Goal: Task Accomplishment & Management: Use online tool/utility

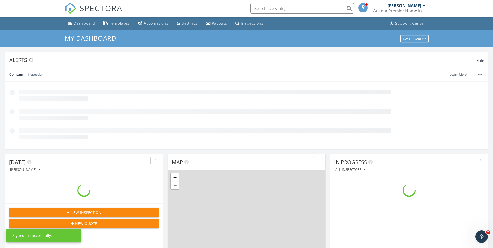
scroll to position [481, 501]
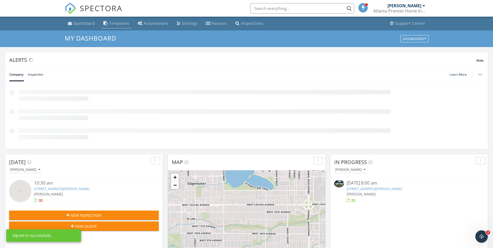
click at [114, 22] on div "Templates" at bounding box center [119, 23] width 20 height 5
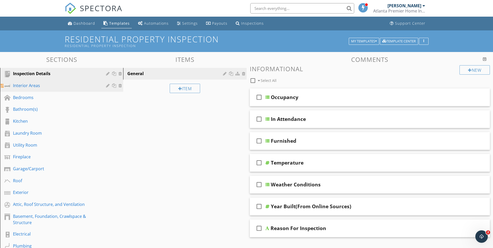
click at [37, 85] on div "Interior Areas" at bounding box center [56, 85] width 86 height 6
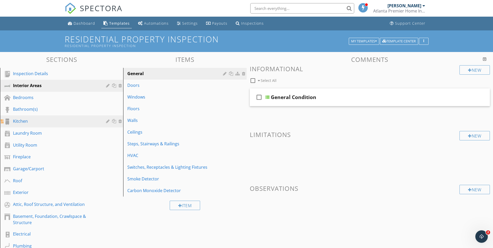
click at [30, 119] on div "Kitchen" at bounding box center [56, 121] width 86 height 6
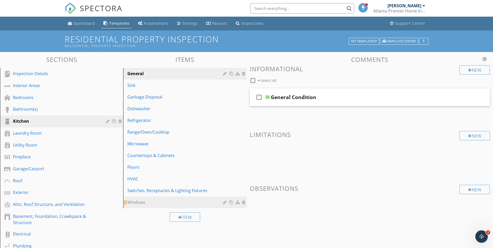
click at [194, 203] on div "Windows" at bounding box center [175, 202] width 97 height 6
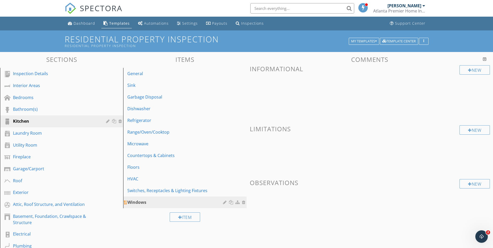
click at [157, 203] on div "Windows" at bounding box center [175, 202] width 97 height 6
click at [33, 109] on div "Bathroom(s)" at bounding box center [56, 109] width 86 height 6
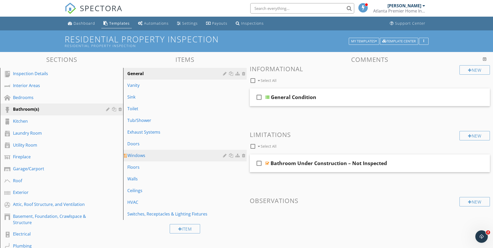
click at [188, 154] on div "Windows" at bounding box center [175, 155] width 97 height 6
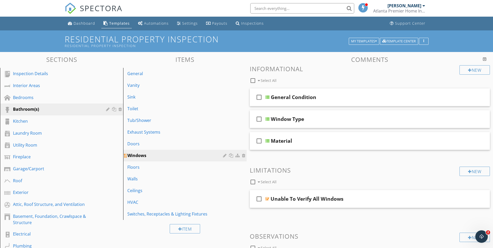
click at [231, 155] on div at bounding box center [231, 155] width 5 height 4
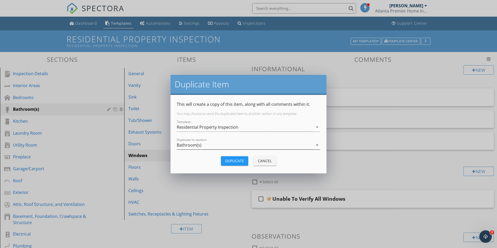
click at [215, 146] on div "Bathroom(s)" at bounding box center [245, 145] width 136 height 9
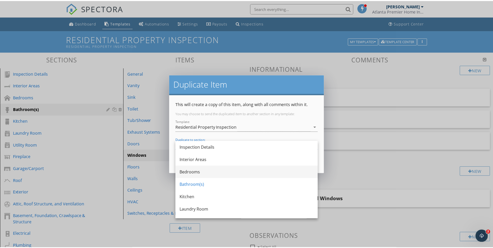
scroll to position [26, 0]
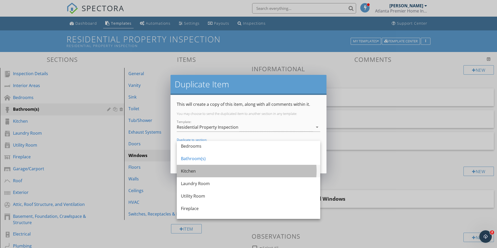
click at [203, 173] on div "Kitchen" at bounding box center [248, 171] width 135 height 6
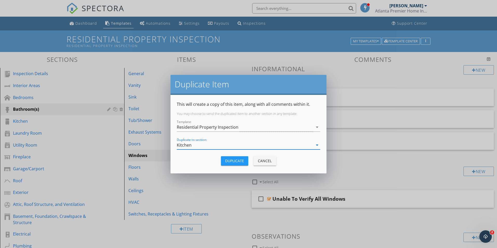
click at [227, 163] on div "Duplicate" at bounding box center [234, 160] width 19 height 5
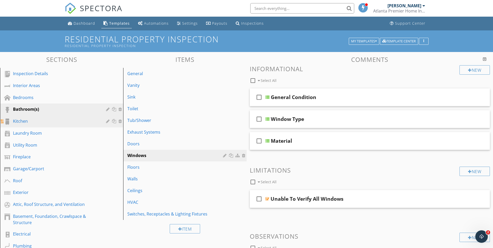
click at [34, 123] on div "Kitchen" at bounding box center [56, 121] width 86 height 6
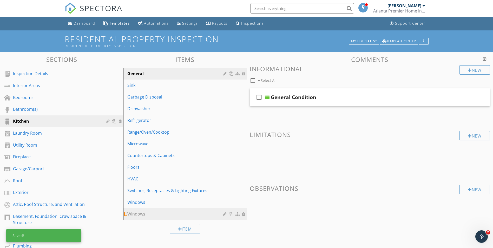
click at [245, 214] on div at bounding box center [244, 214] width 5 height 4
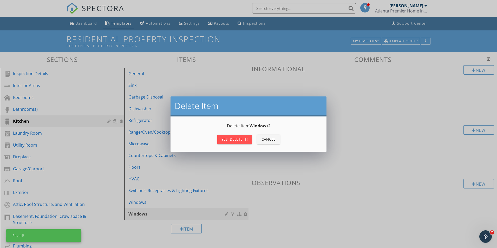
click at [224, 140] on div "Yes, Delete it!" at bounding box center [234, 138] width 26 height 5
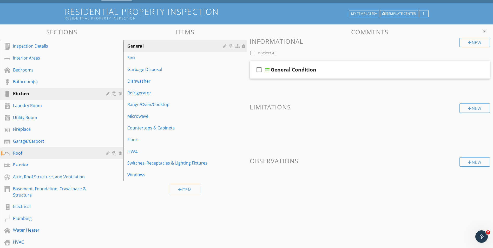
scroll to position [52, 0]
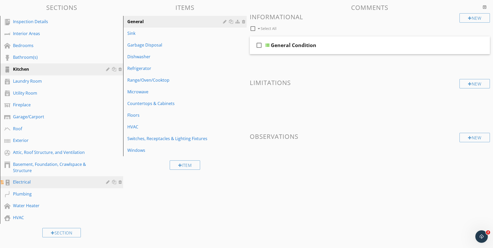
click at [46, 182] on div "Electrical" at bounding box center [56, 182] width 86 height 6
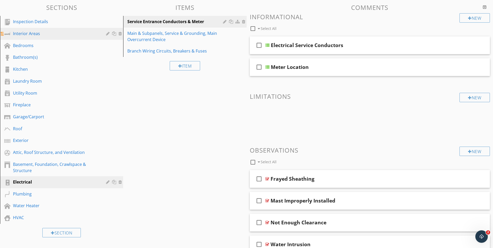
click at [31, 35] on div "Interior Areas" at bounding box center [56, 33] width 86 height 6
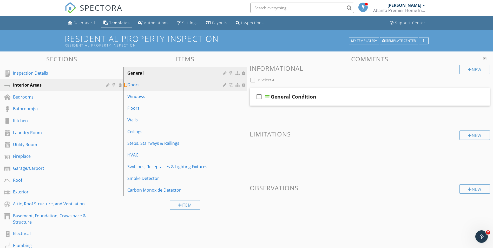
scroll to position [0, 0]
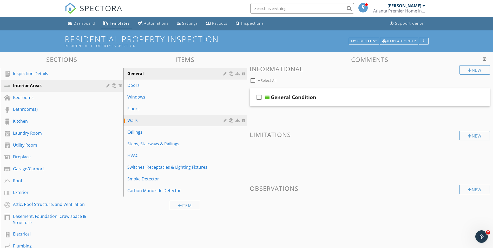
click at [143, 119] on div "Walls" at bounding box center [175, 120] width 97 height 6
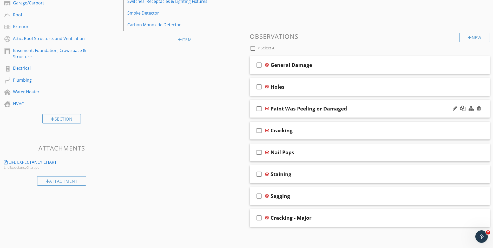
scroll to position [167, 0]
click at [303, 108] on div "Paint Was Peeling or Damaged" at bounding box center [309, 108] width 76 height 6
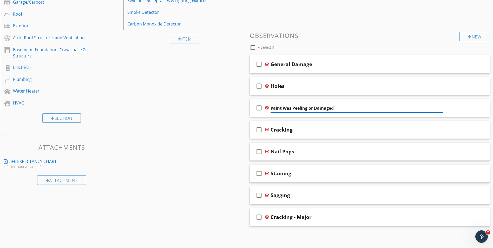
click at [213, 113] on div "Sections Inspection Details Interior Areas Bedrooms Bathroom(s) Kitchen Laundry…" at bounding box center [246, 63] width 493 height 357
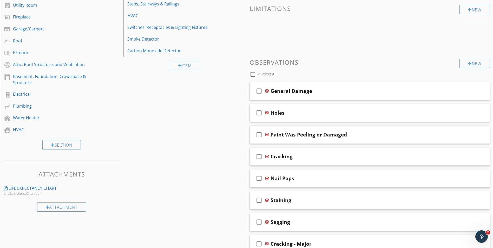
scroll to position [89, 0]
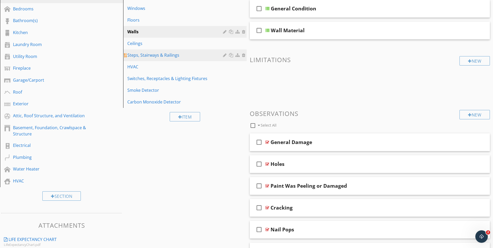
click at [149, 57] on div "Steps, Stairways & Railings" at bounding box center [175, 55] width 97 height 6
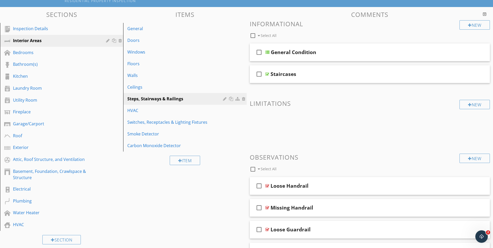
scroll to position [2, 0]
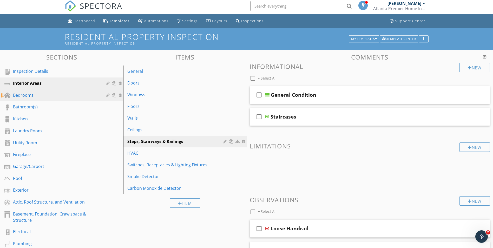
click at [33, 97] on div "Bedrooms" at bounding box center [56, 95] width 86 height 6
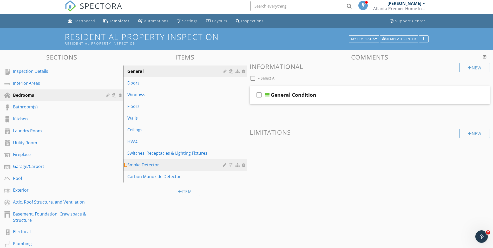
click at [146, 163] on div "Smoke Detector" at bounding box center [175, 165] width 97 height 6
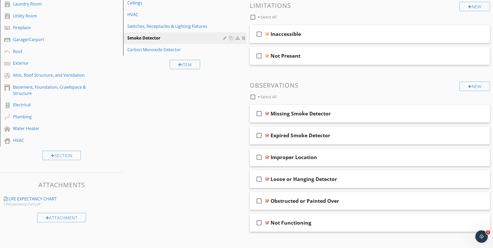
scroll to position [132, 0]
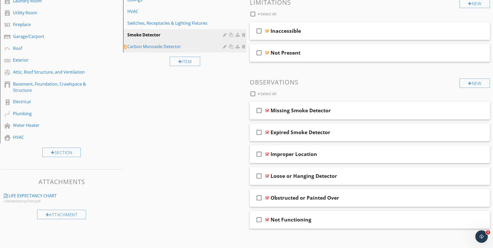
click at [140, 47] on div "Carbon Monoxide Detector" at bounding box center [175, 46] width 97 height 6
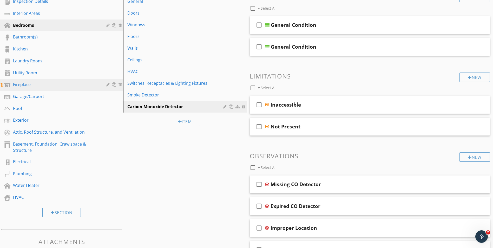
scroll to position [71, 0]
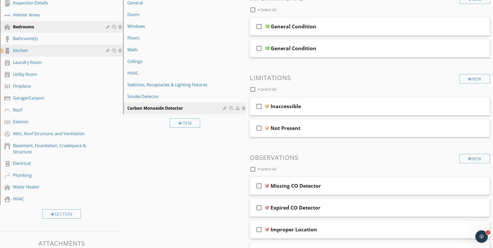
click at [29, 48] on div "Kitchen" at bounding box center [56, 50] width 86 height 6
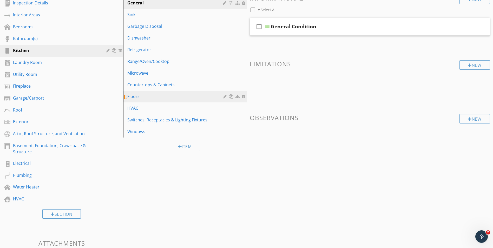
click at [138, 97] on div "Floors" at bounding box center [175, 96] width 97 height 6
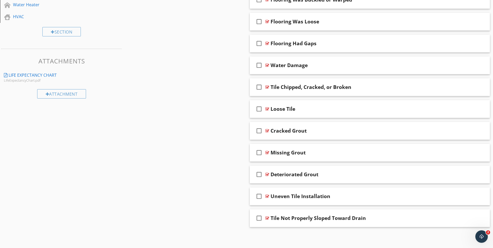
scroll to position [254, 0]
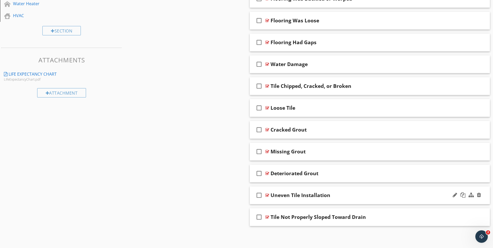
click at [341, 195] on div "Uneven Tile Installation" at bounding box center [357, 195] width 172 height 6
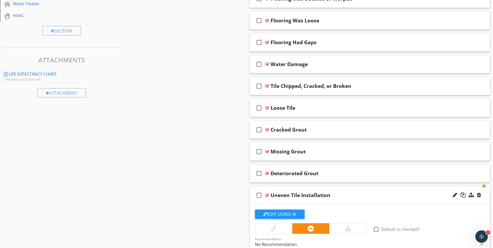
click at [213, 174] on div "Sections Inspection Details Interior Areas Bedrooms Bathroom(s) Kitchen Laundry…" at bounding box center [246, 119] width 493 height 643
click at [334, 195] on div "Uneven Tile Installation" at bounding box center [357, 195] width 172 height 6
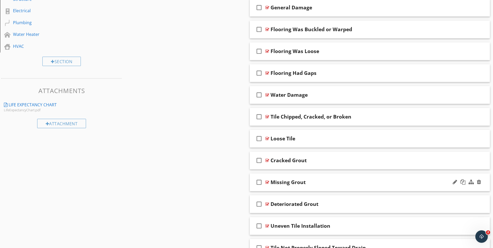
scroll to position [176, 0]
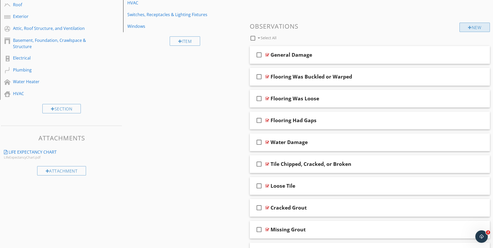
click at [465, 27] on div "New" at bounding box center [475, 27] width 30 height 9
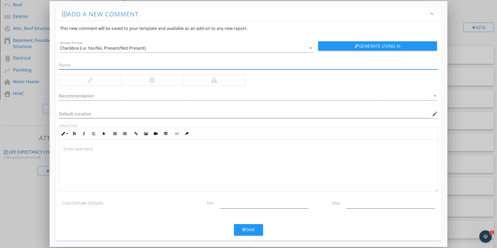
click at [74, 63] on input "text" at bounding box center [248, 65] width 379 height 9
type input "******Tile******"
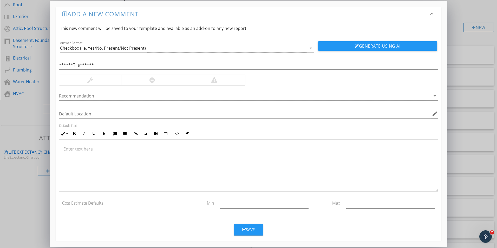
click at [106, 88] on div "Recommendation arrow_drop_down" at bounding box center [248, 97] width 385 height 18
click at [103, 81] on div at bounding box center [90, 80] width 62 height 10
click at [241, 229] on button "Save" at bounding box center [248, 229] width 29 height 11
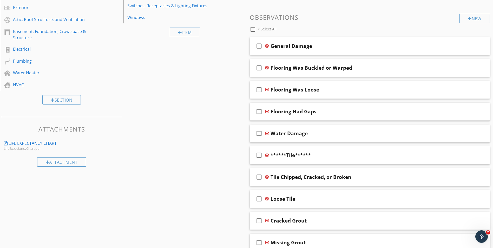
scroll to position [172, 0]
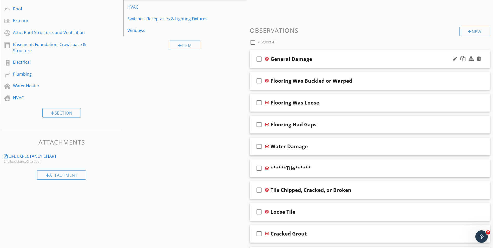
click at [323, 60] on div "General Damage" at bounding box center [357, 59] width 172 height 6
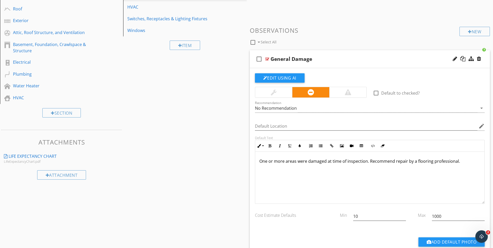
click at [307, 161] on p "One or more areas were damaged at time of inspection. Recommend repair by a flo…" at bounding box center [369, 161] width 221 height 6
click at [306, 163] on p "One or more areas were damaged at time of inspection. Recommend repair by a flo…" at bounding box center [369, 161] width 221 height 6
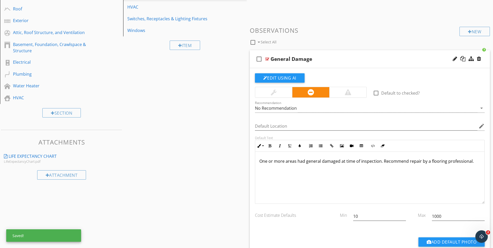
click at [337, 162] on p "One or more areas had general damaged at time of inspection. Recommend repair b…" at bounding box center [369, 161] width 221 height 6
click at [340, 162] on p "One or more areas had general damaged at time of inspection. Recommend repair b…" at bounding box center [369, 161] width 221 height 6
click at [321, 160] on p "One or more areas had general damaged at time of inspection. Recommend repair b…" at bounding box center [369, 161] width 221 height 6
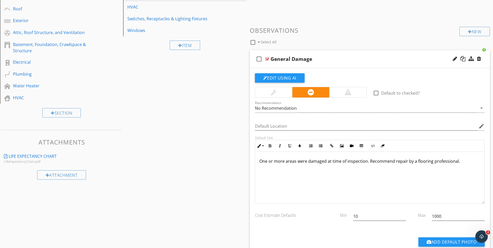
scroll to position [120, 0]
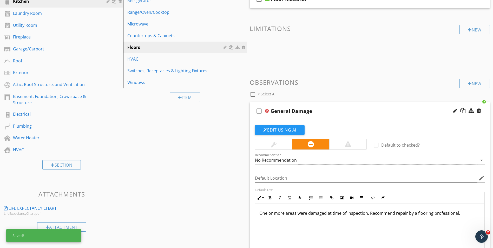
click at [375, 113] on div "General Damage" at bounding box center [357, 111] width 172 height 6
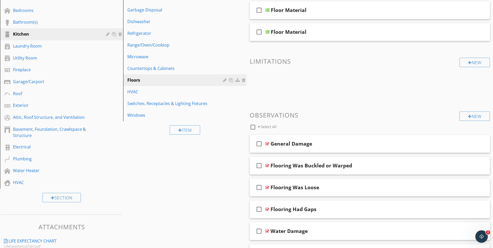
scroll to position [42, 0]
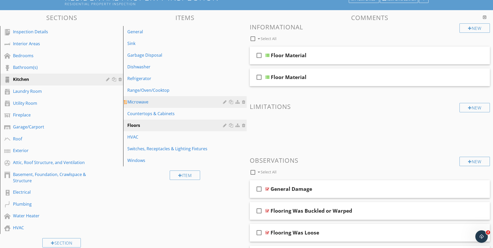
click at [138, 102] on div "Microwave" at bounding box center [175, 102] width 97 height 6
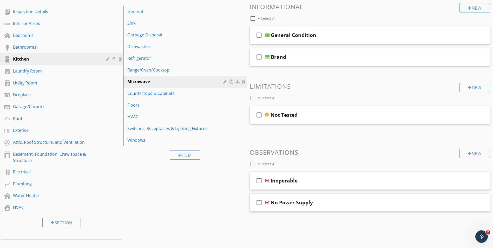
scroll to position [61, 0]
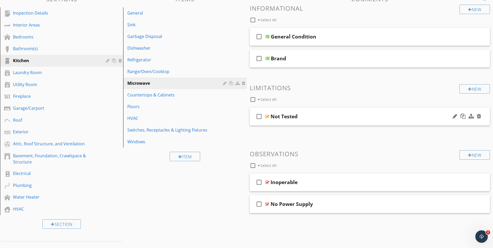
click at [317, 115] on div "Not Tested" at bounding box center [357, 116] width 172 height 6
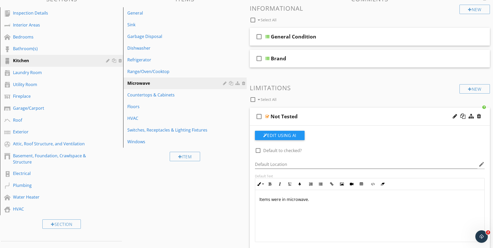
click at [322, 115] on div "Not Tested" at bounding box center [357, 116] width 172 height 6
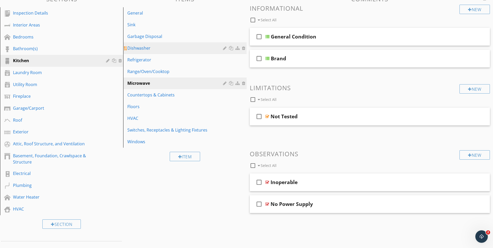
click at [147, 44] on link "Dishwasher" at bounding box center [186, 47] width 122 height 11
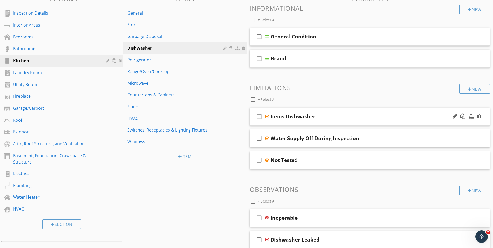
click at [334, 117] on div "Items Dishwasher" at bounding box center [357, 116] width 172 height 6
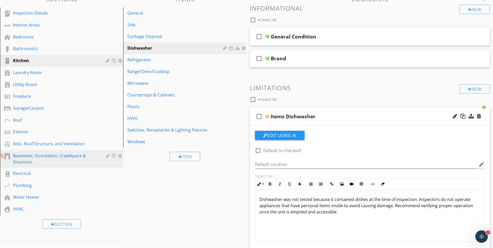
click at [53, 157] on div "Basement, Foundation, Crawlspace & Structure" at bounding box center [56, 159] width 86 height 12
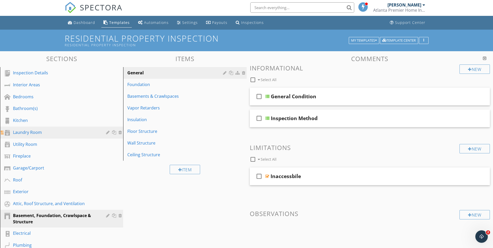
scroll to position [0, 0]
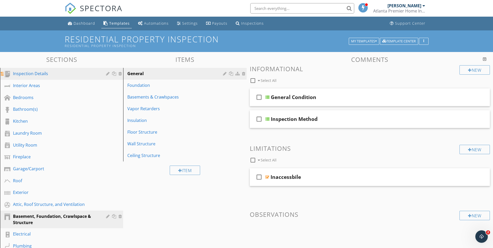
click at [52, 74] on div "Inspection Details" at bounding box center [56, 73] width 86 height 6
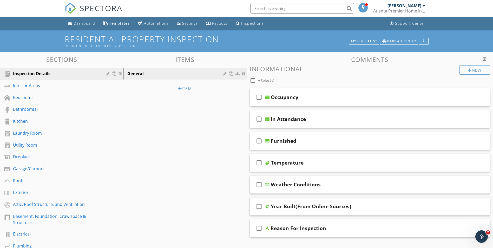
click at [74, 22] on div "Dashboard" at bounding box center [85, 23] width 22 height 5
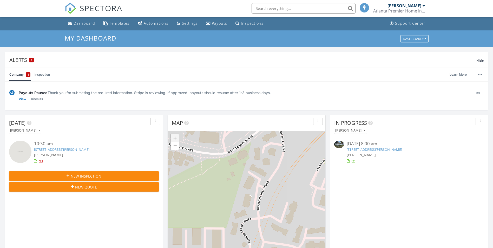
click at [82, 17] on div "SPECTORA" at bounding box center [94, 8] width 58 height 17
click at [64, 148] on link "[STREET_ADDRESS][PERSON_NAME]" at bounding box center [61, 149] width 55 height 5
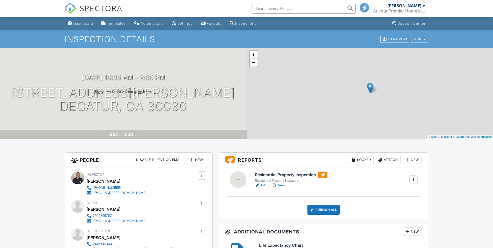
click at [414, 181] on div at bounding box center [413, 179] width 5 height 5
click at [400, 220] on div "Delete" at bounding box center [398, 220] width 11 height 6
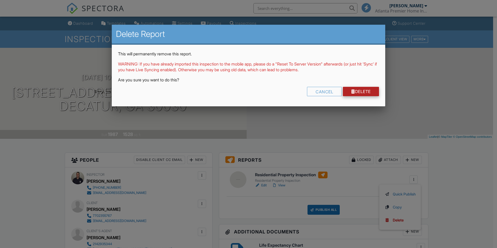
click at [355, 93] on link "Delete" at bounding box center [361, 91] width 36 height 9
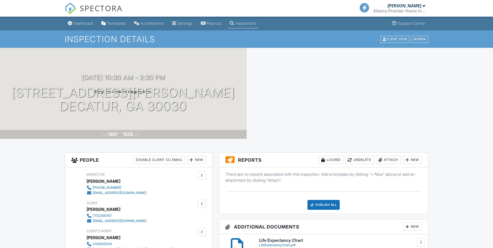
click at [416, 161] on div "New" at bounding box center [412, 160] width 19 height 8
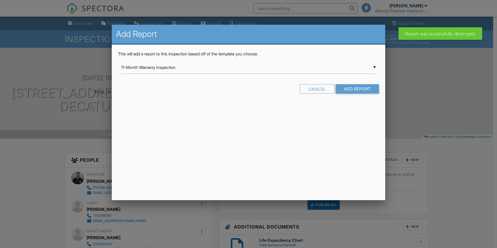
click at [166, 70] on div "▼ 11-Month Warranty Inspection 11-Month Warranty Inspection Accessory Building …" at bounding box center [248, 67] width 255 height 13
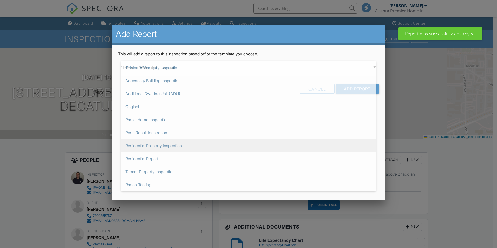
click at [165, 144] on span "Residential Property Inspection" at bounding box center [248, 145] width 255 height 13
type input "Residential Property Inspection"
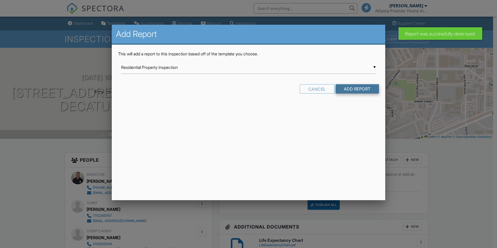
click at [355, 92] on input "Add Report" at bounding box center [357, 88] width 43 height 9
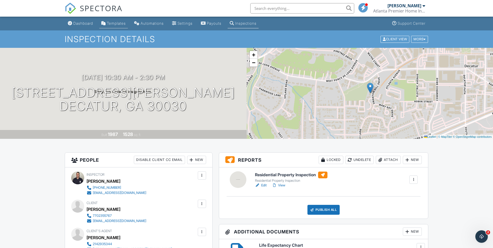
click at [118, 24] on div "Templates" at bounding box center [116, 23] width 19 height 4
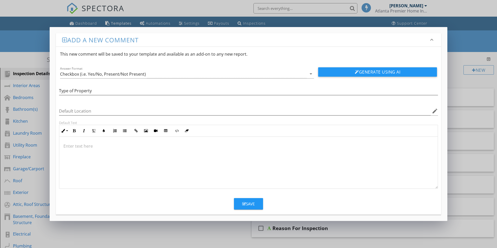
click at [93, 86] on div "Type of Property" at bounding box center [248, 91] width 379 height 17
click at [96, 93] on input "Type of Property" at bounding box center [248, 91] width 379 height 9
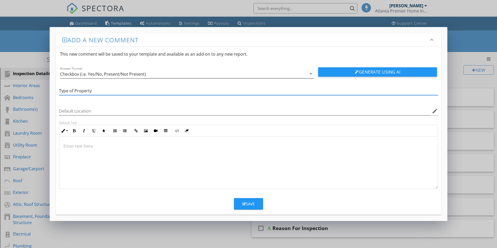
click at [100, 77] on div "Checkbox (i.e. Yes/No, Present/Not Present)" at bounding box center [183, 74] width 247 height 9
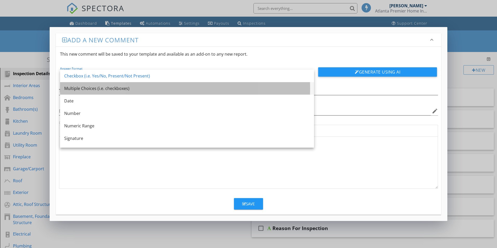
click at [90, 91] on div "Multiple Choices (i.e. checkboxes)" at bounding box center [187, 88] width 246 height 6
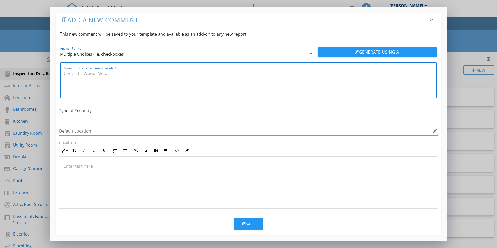
click at [85, 84] on textarea "Answer Choices (comma-separated)" at bounding box center [250, 82] width 373 height 26
type textarea "S"
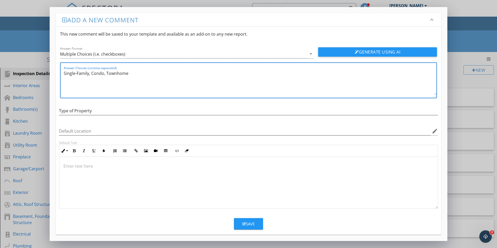
type textarea "Single-Family, Condo, Townhome"
click at [245, 221] on div "Save" at bounding box center [248, 224] width 12 height 6
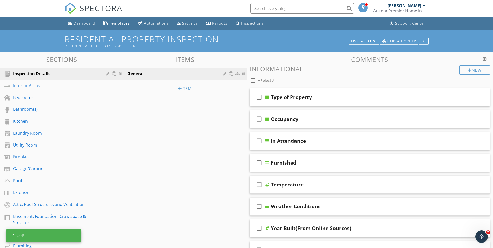
click at [81, 23] on div "Dashboard" at bounding box center [85, 23] width 22 height 5
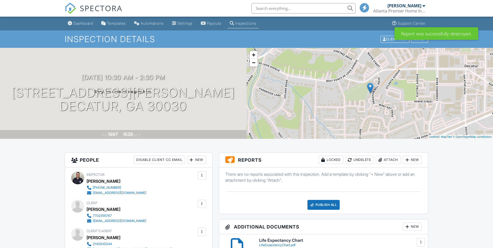
click at [416, 157] on div "New" at bounding box center [412, 160] width 19 height 8
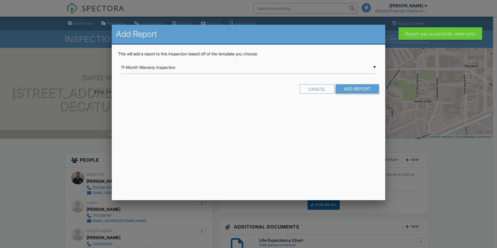
click at [163, 68] on div "▼ 11-Month Warranty Inspection 11-Month Warranty Inspection Accessory Building …" at bounding box center [248, 67] width 255 height 13
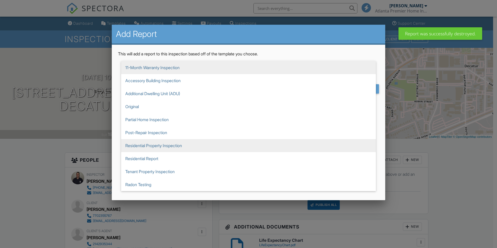
click at [176, 146] on span "Residential Property Inspection" at bounding box center [248, 145] width 255 height 13
type input "Residential Property Inspection"
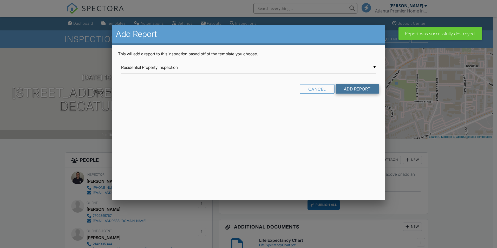
click at [355, 92] on input "Add Report" at bounding box center [357, 88] width 43 height 9
